Goal: Task Accomplishment & Management: Use online tool/utility

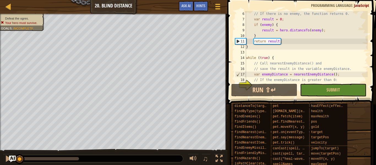
scroll to position [33, 0]
